Goal: Check status: Check status

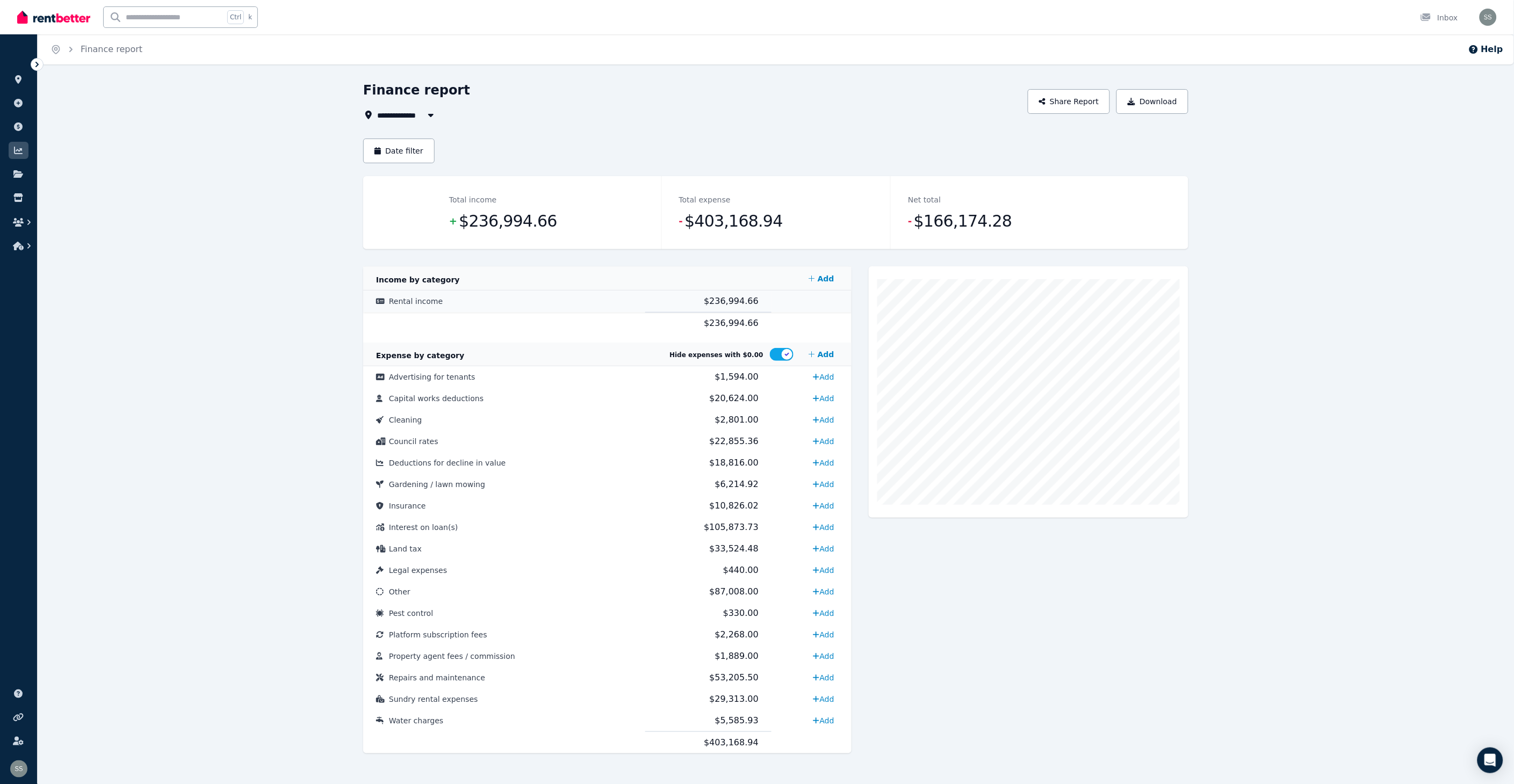
click at [716, 301] on span "$236,994.66" at bounding box center [731, 301] width 55 height 10
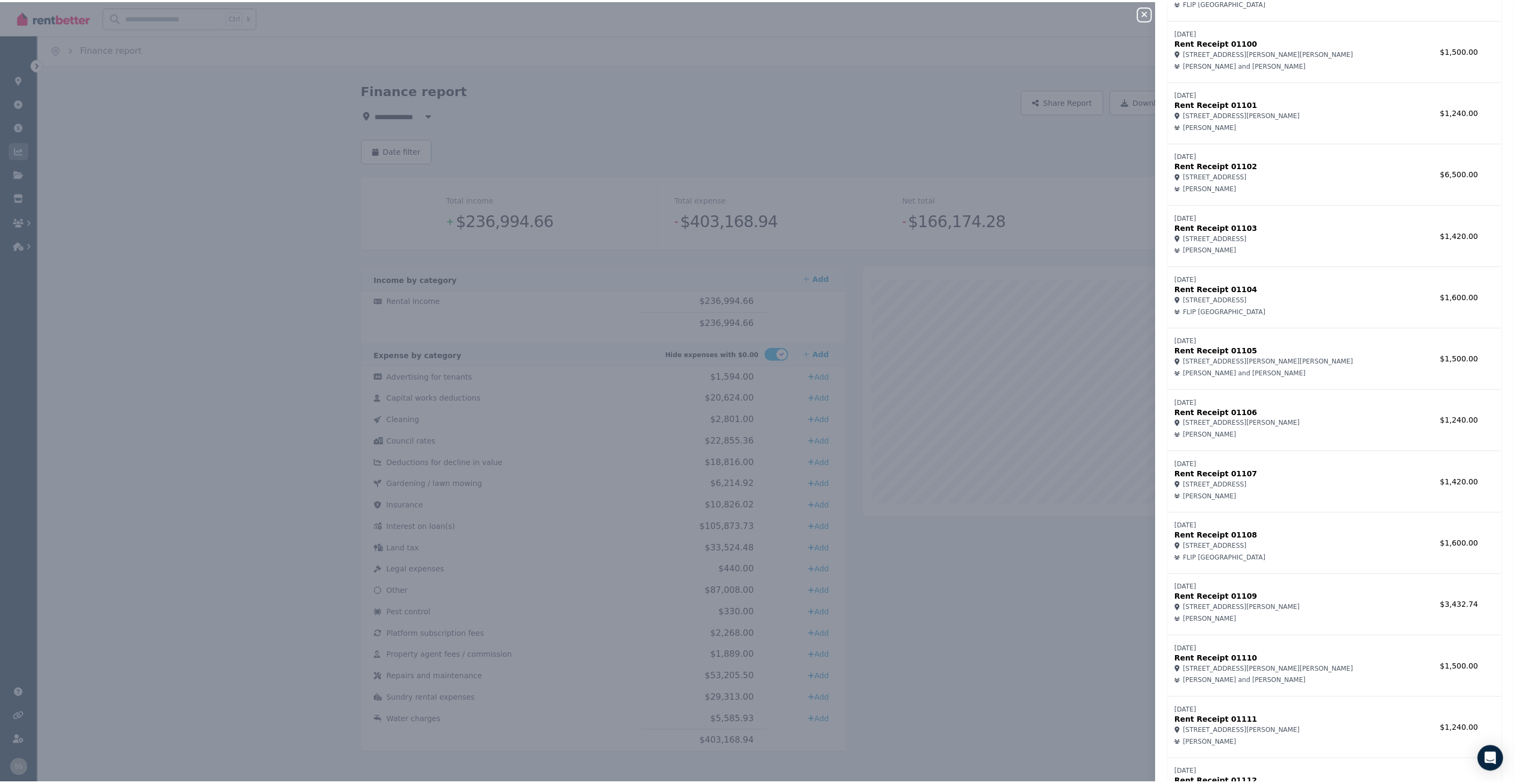
scroll to position [6308, 0]
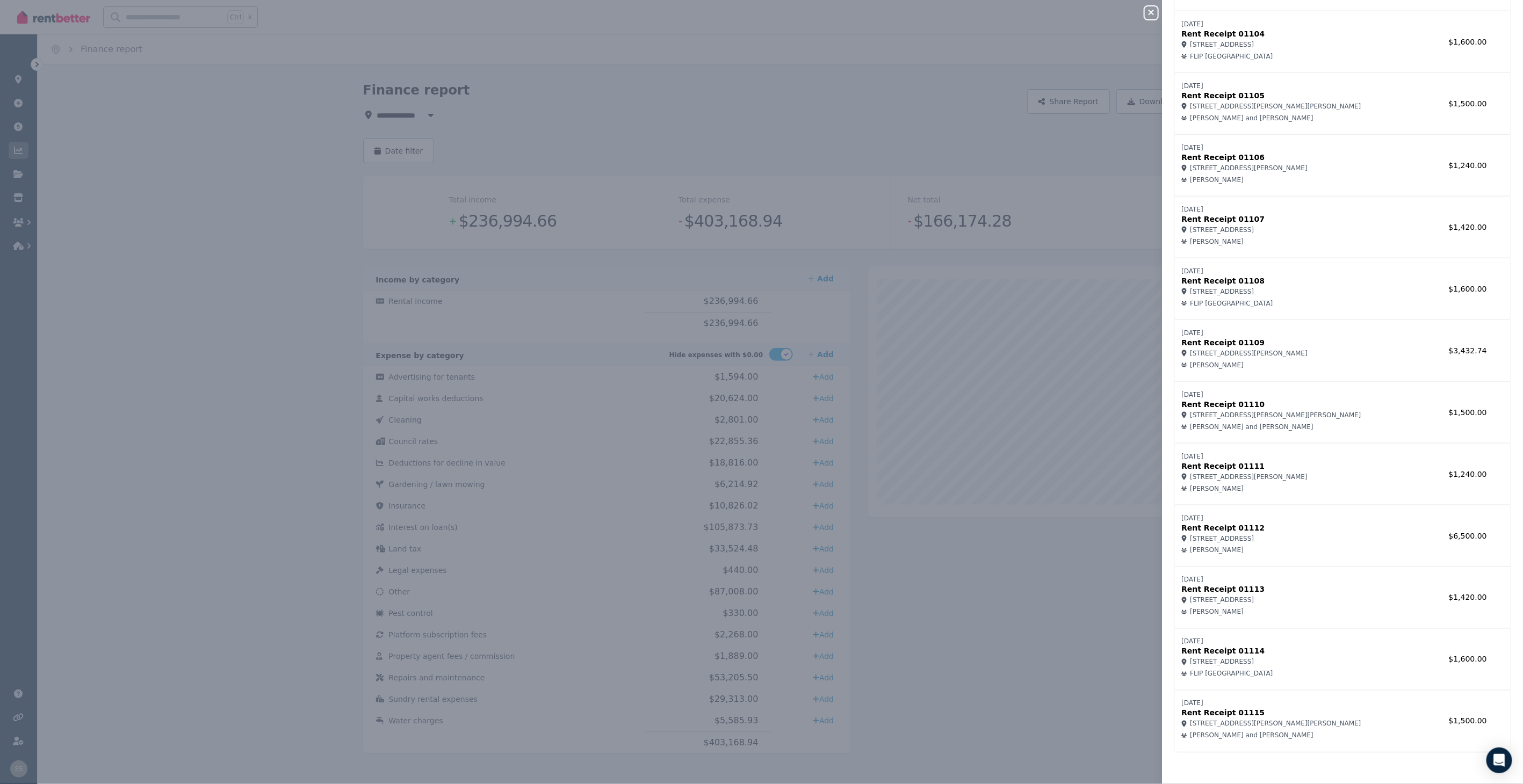
click at [1149, 11] on icon "button" at bounding box center [1151, 12] width 5 height 5
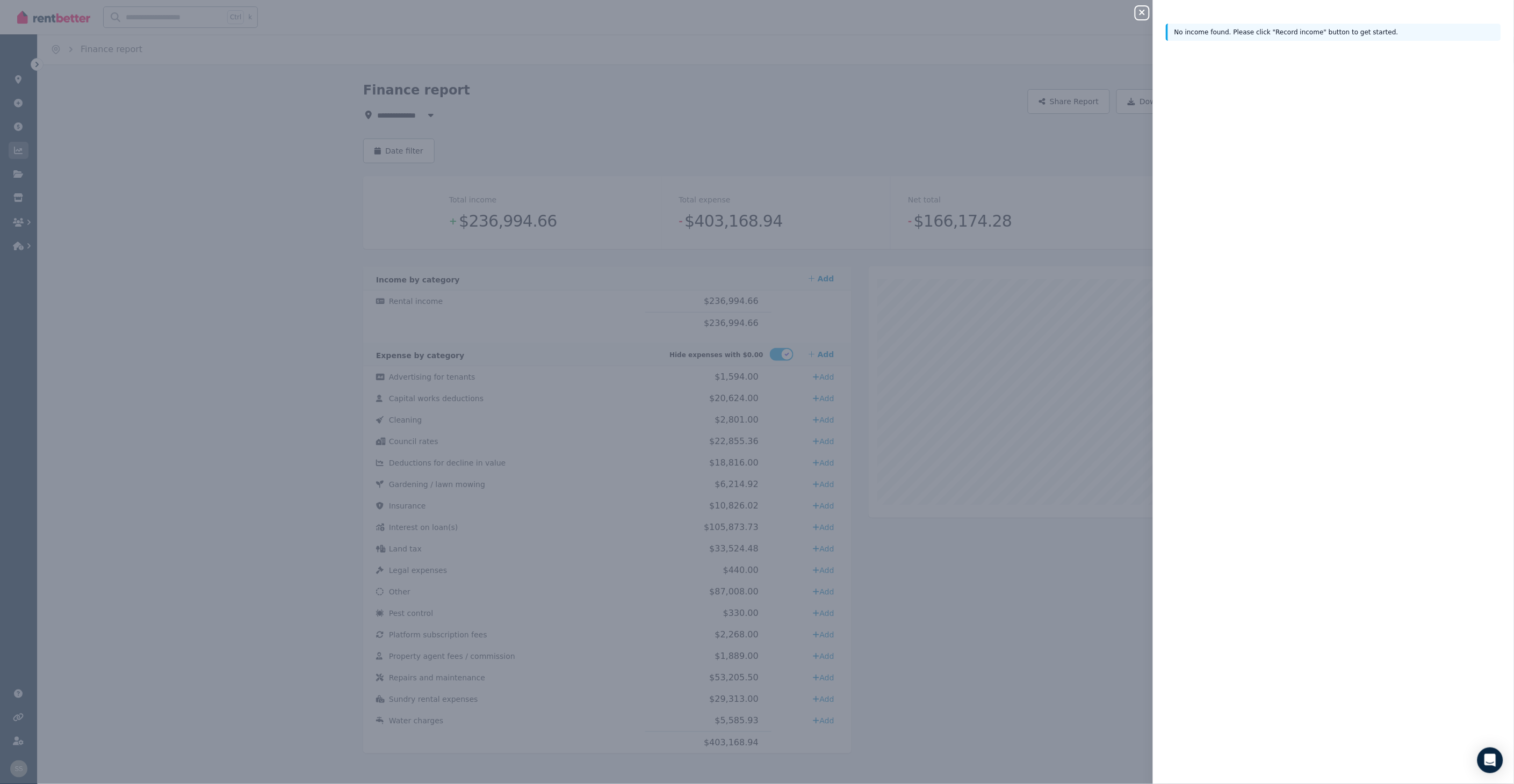
scroll to position [0, 0]
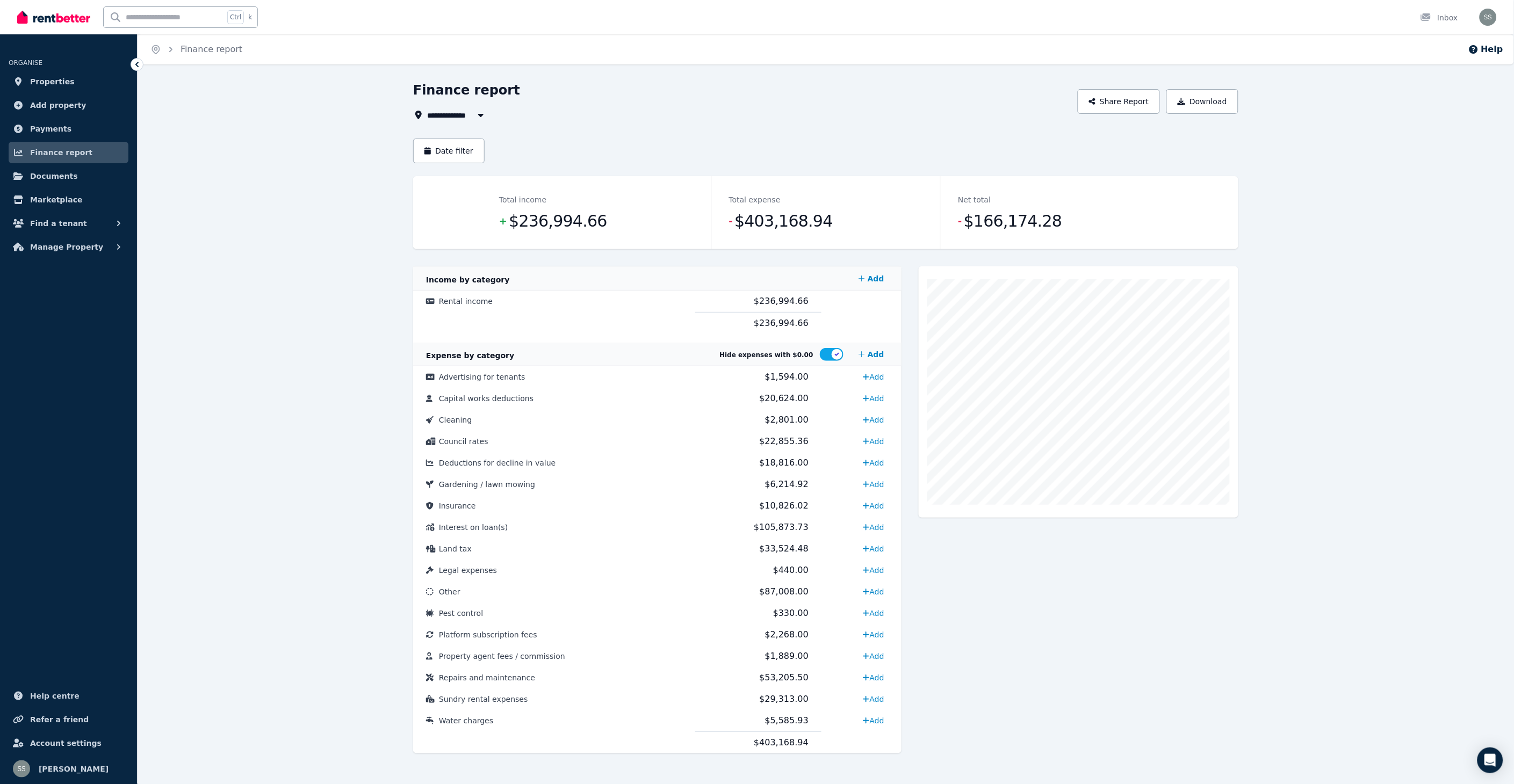
click at [482, 114] on icon "button" at bounding box center [481, 115] width 5 height 3
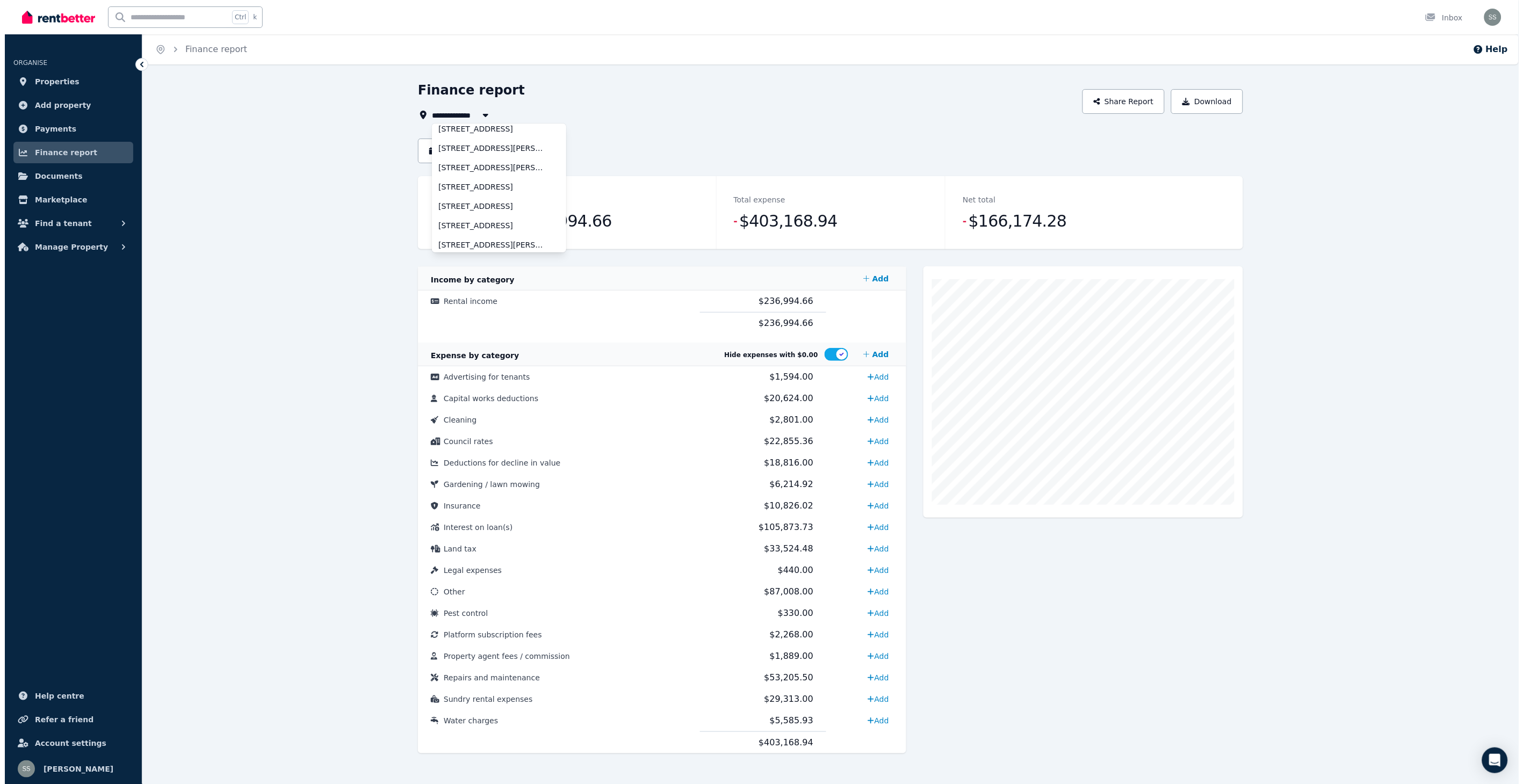
scroll to position [49, 0]
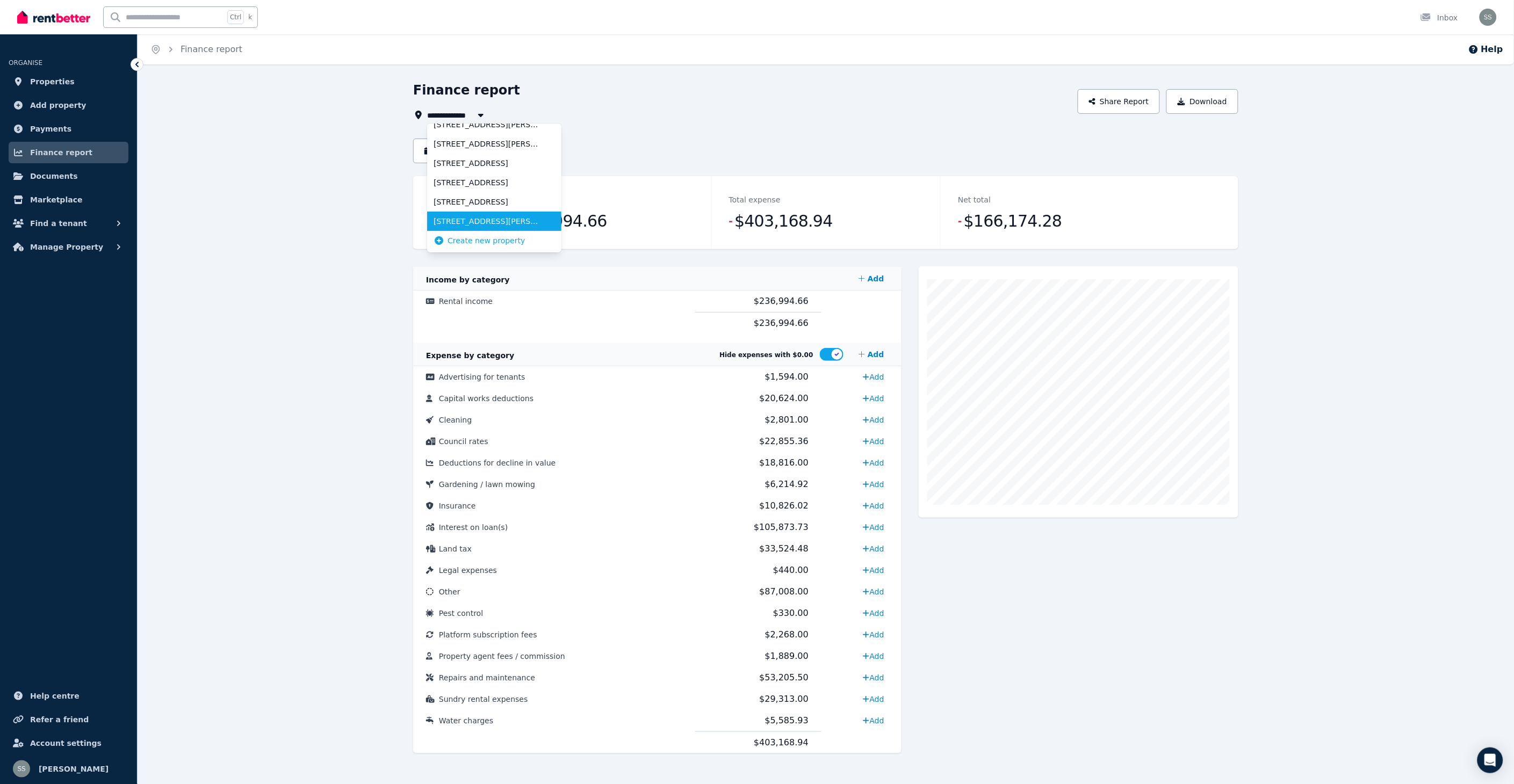
click at [491, 225] on span "[STREET_ADDRESS][PERSON_NAME]" at bounding box center [488, 221] width 109 height 11
type input "**********"
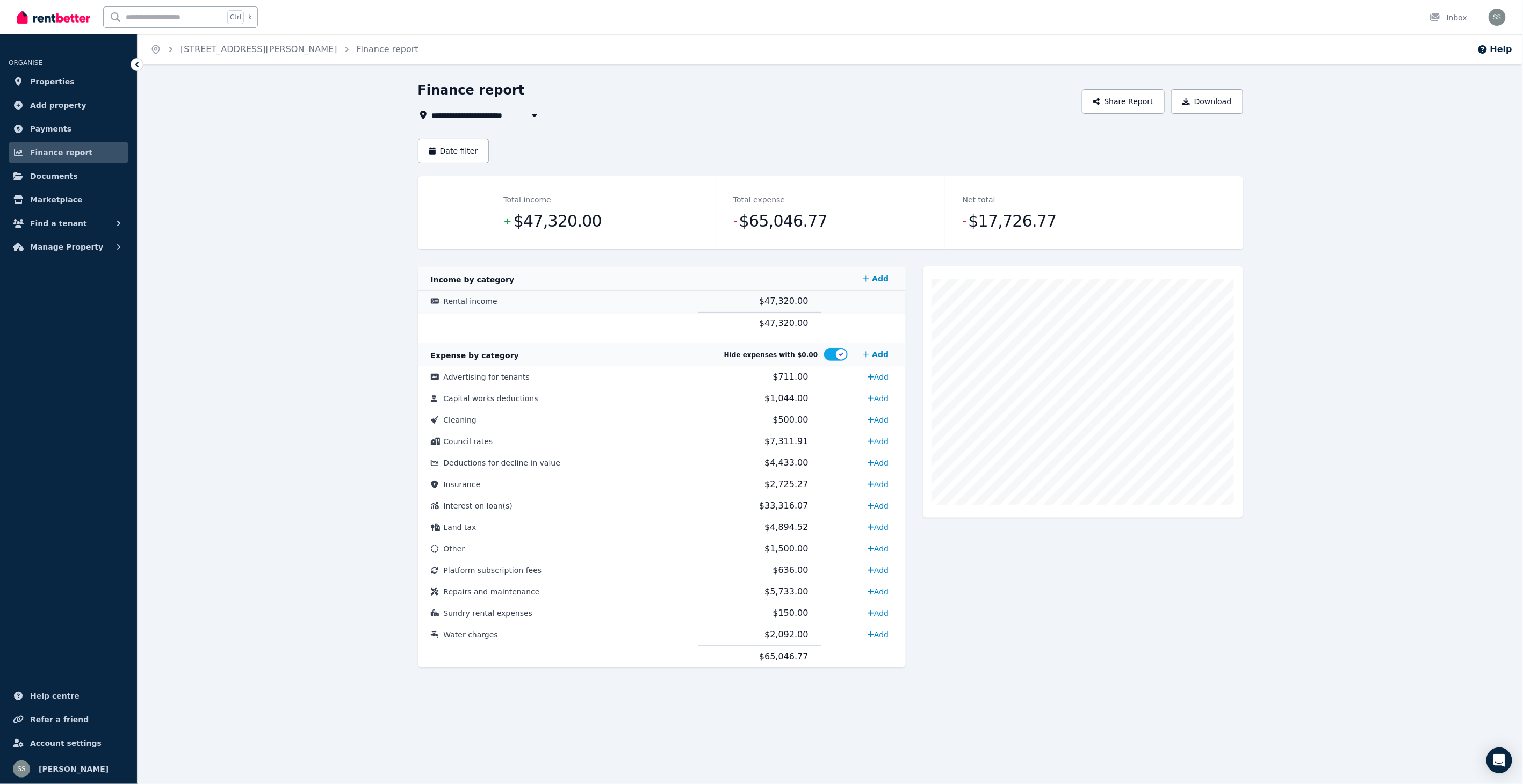
click at [476, 301] on span "Rental income" at bounding box center [470, 301] width 54 height 8
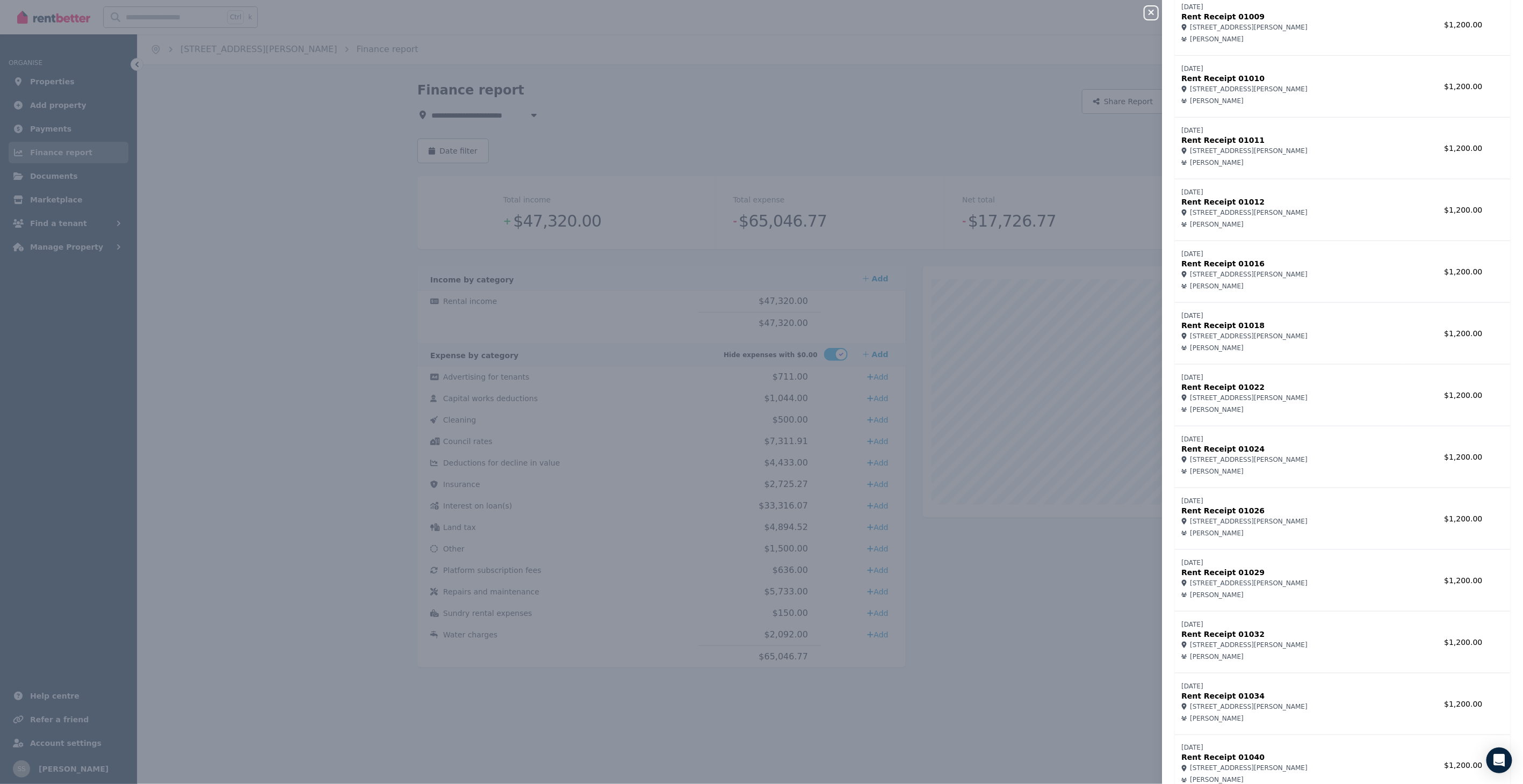
scroll to position [1592, 0]
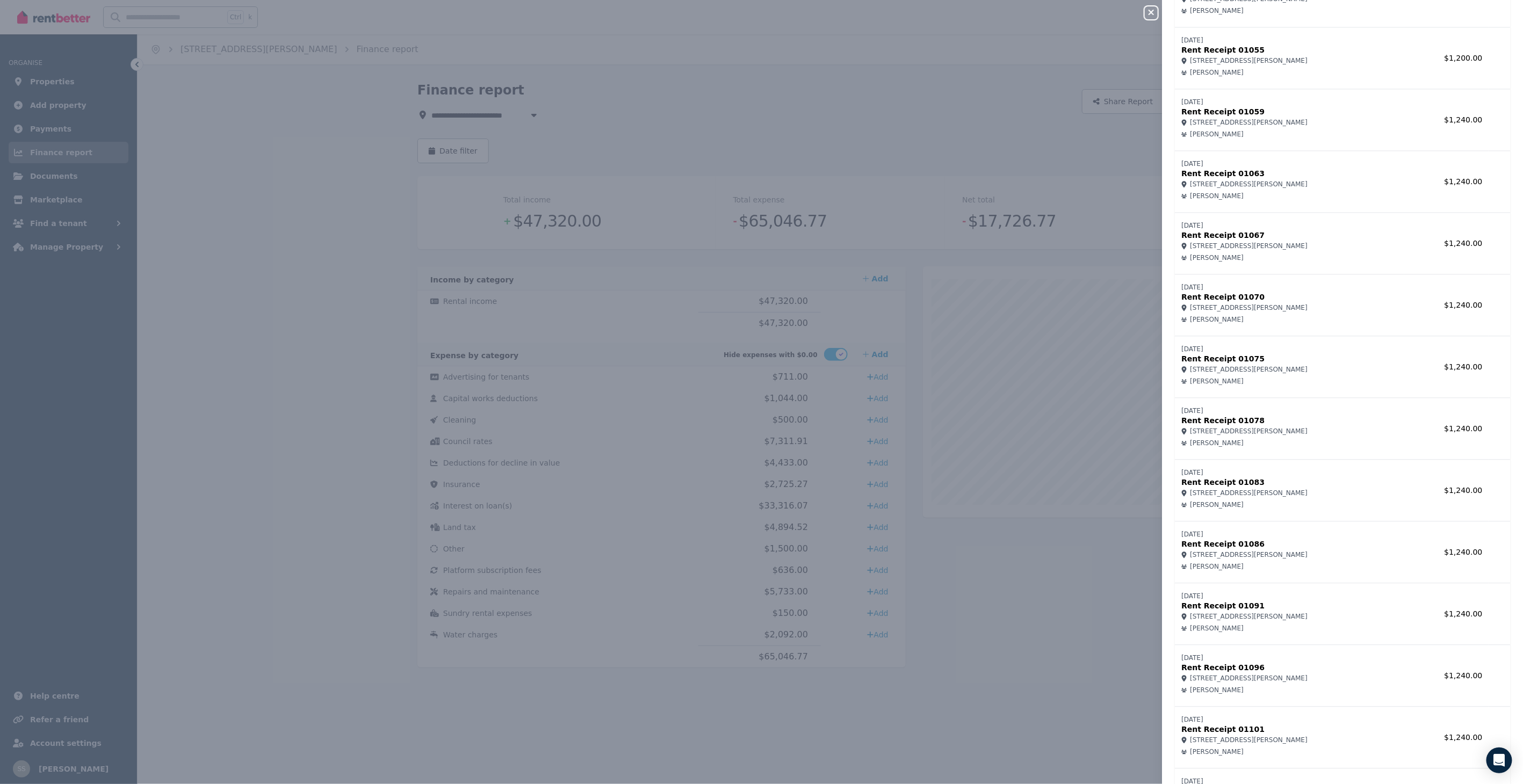
click at [1150, 11] on icon "button" at bounding box center [1151, 12] width 5 height 5
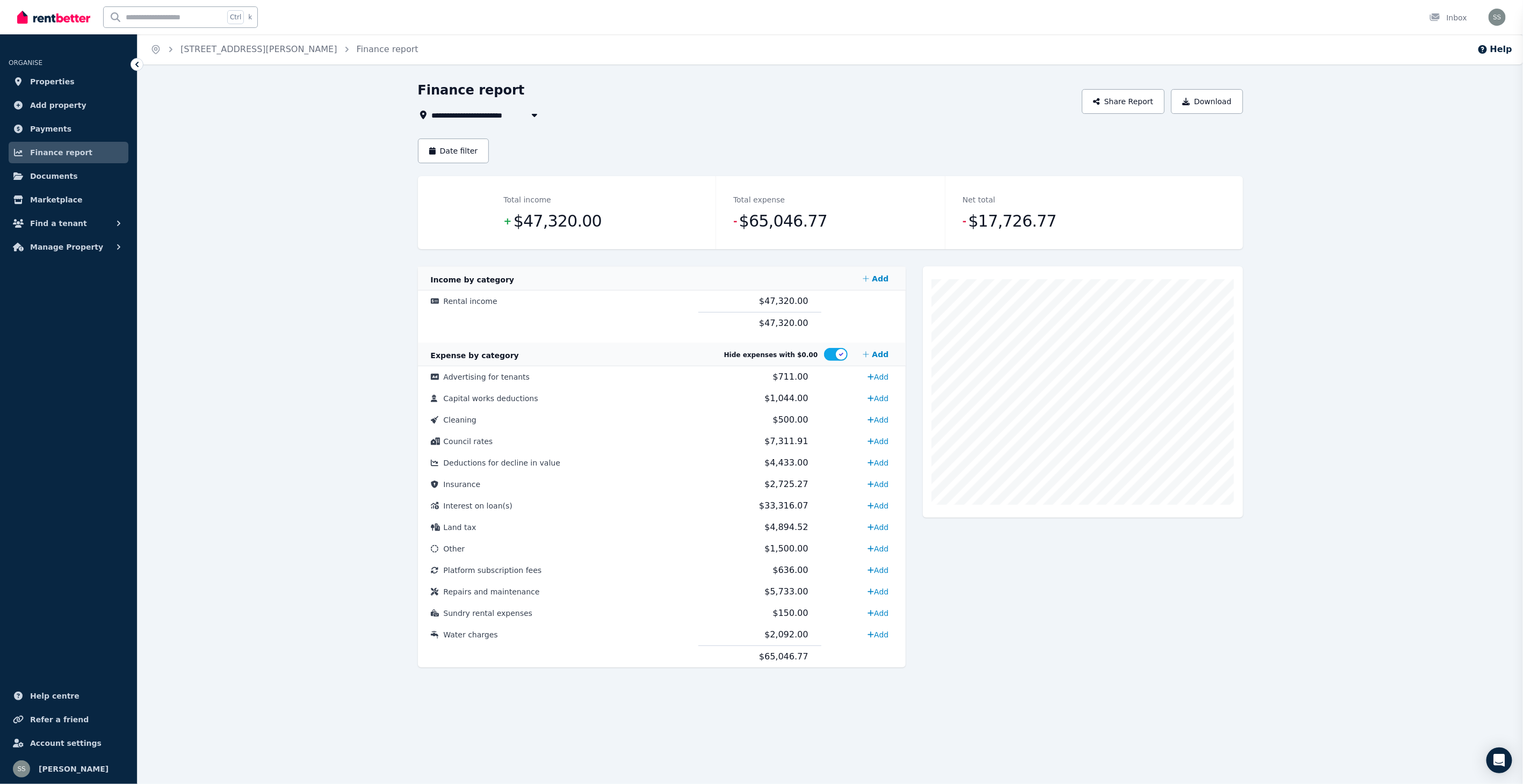
scroll to position [0, 0]
